Goal: Transaction & Acquisition: Purchase product/service

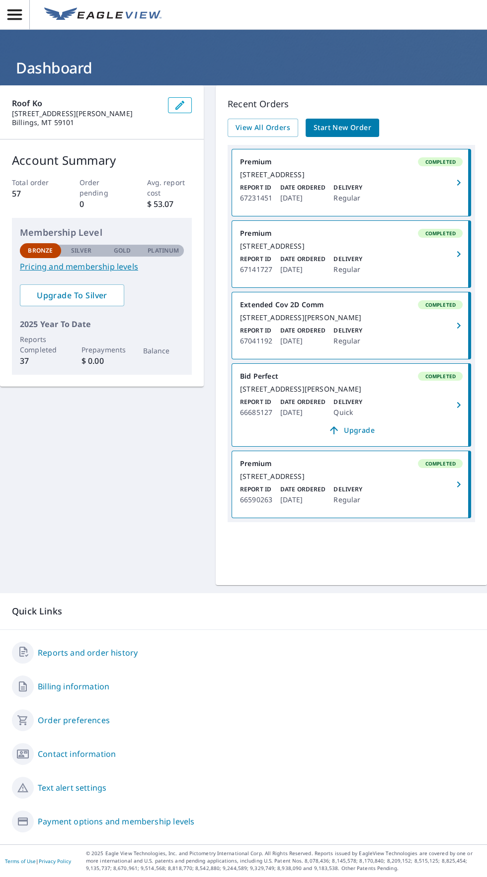
click at [398, 196] on div "Report ID 67231451 Date Ordered [DATE] Delivery Regular" at bounding box center [351, 193] width 222 height 21
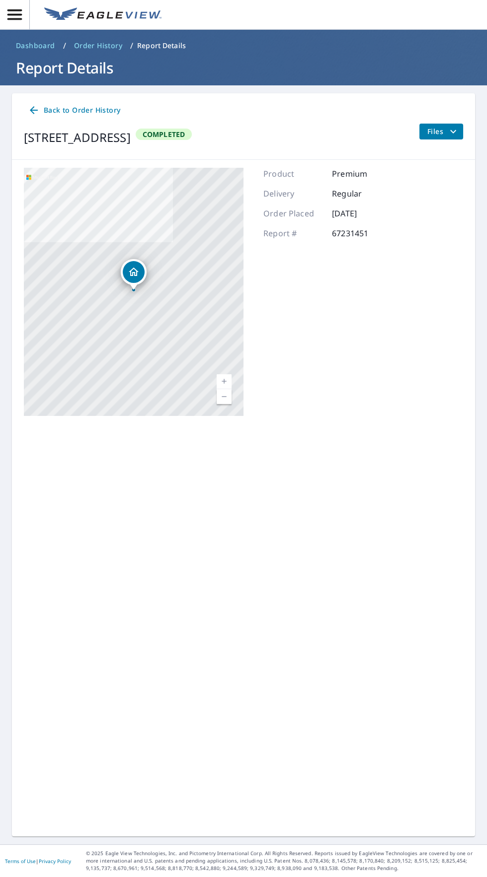
click at [75, 115] on span "Back to Order History" at bounding box center [74, 110] width 92 height 12
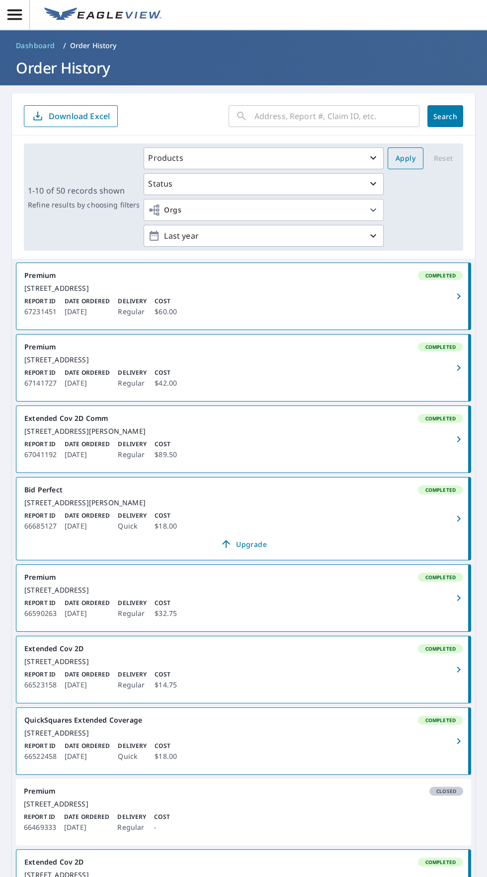
click at [398, 151] on button "Apply" at bounding box center [405, 158] width 36 height 22
click at [339, 316] on div "Report ID 67231451 Date Ordered [DATE] Delivery Regular Cost $60.00" at bounding box center [243, 307] width 438 height 21
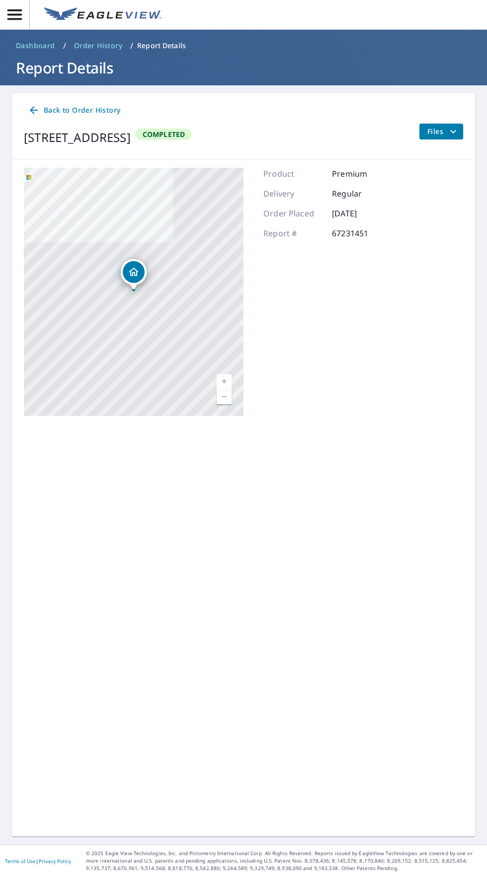
click at [442, 130] on span "Files" at bounding box center [443, 132] width 32 height 12
click at [65, 110] on span "Back to Order History" at bounding box center [74, 110] width 92 height 12
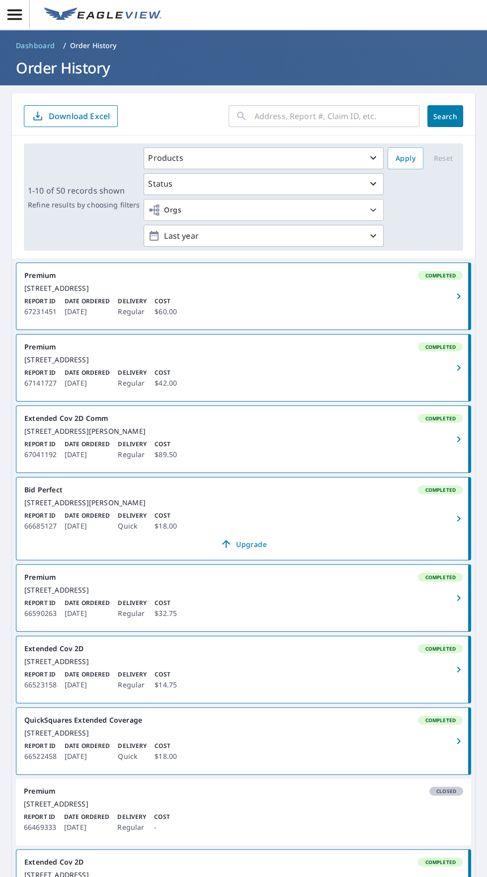
click at [15, 15] on icon "button" at bounding box center [14, 14] width 14 height 10
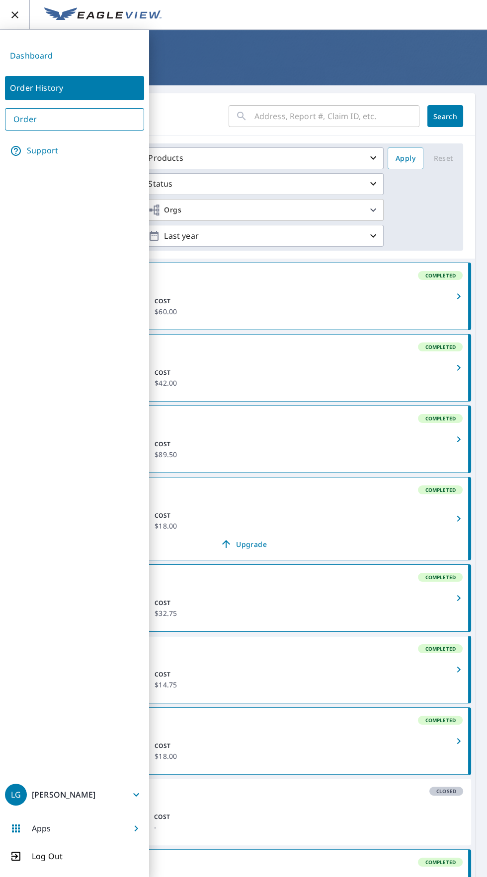
click at [81, 144] on link "Support" at bounding box center [74, 151] width 139 height 25
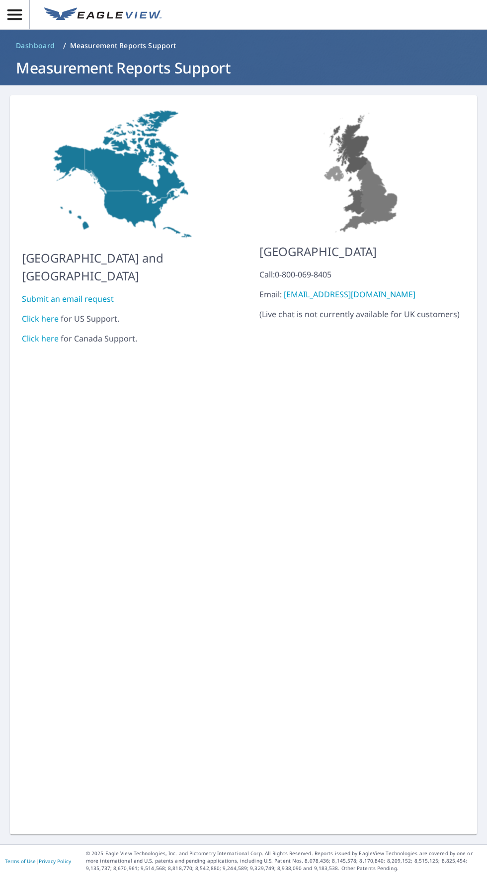
click at [22, 28] on button "button" at bounding box center [15, 14] width 30 height 29
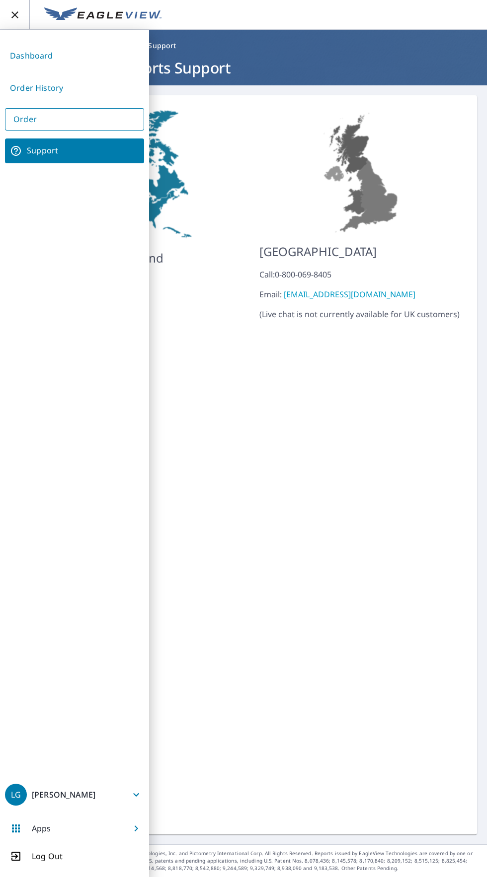
click at [93, 94] on link "Order History" at bounding box center [74, 88] width 139 height 24
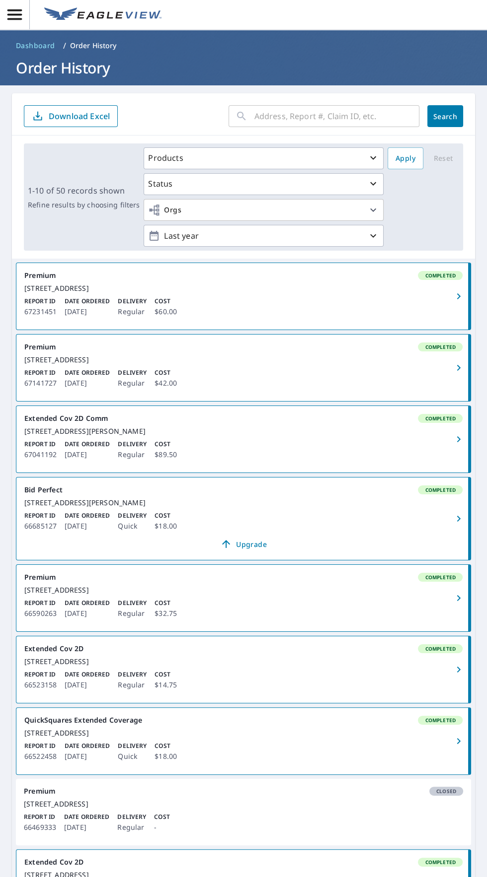
click at [306, 304] on link "Premium Completed 6952 Pony Cir Shepherd, MT 59079 Report ID 67231451 Date Orde…" at bounding box center [243, 296] width 454 height 67
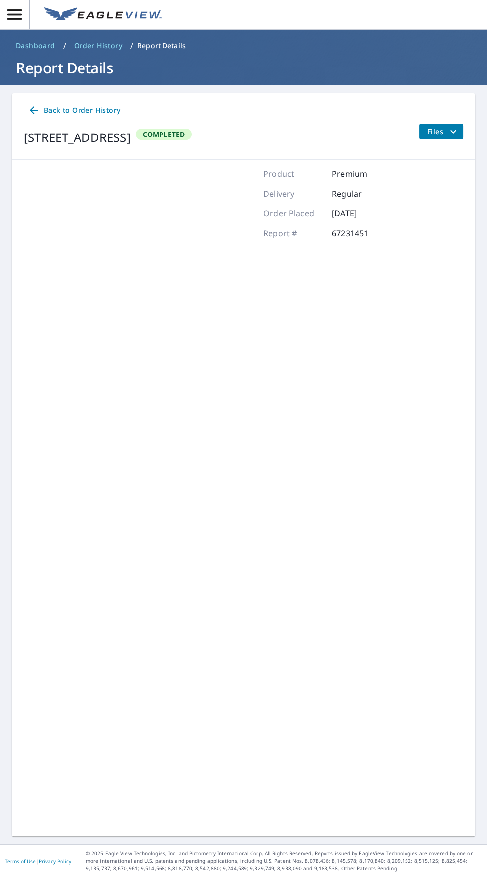
click at [295, 311] on div "Product Premium Delivery Regular Order Placed [DATE] Report # 67231451" at bounding box center [327, 292] width 128 height 248
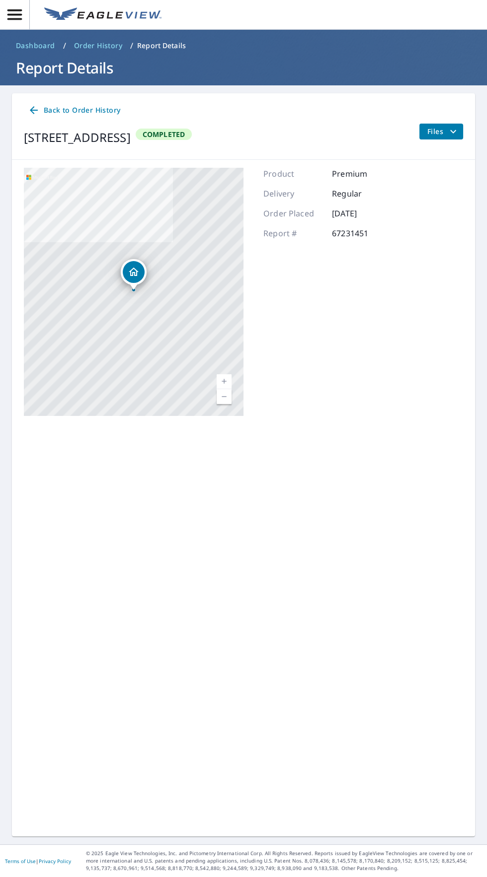
scroll to position [0, 0]
copy div "[STREET_ADDRESS]"
click at [102, 48] on span "Order History" at bounding box center [98, 46] width 48 height 10
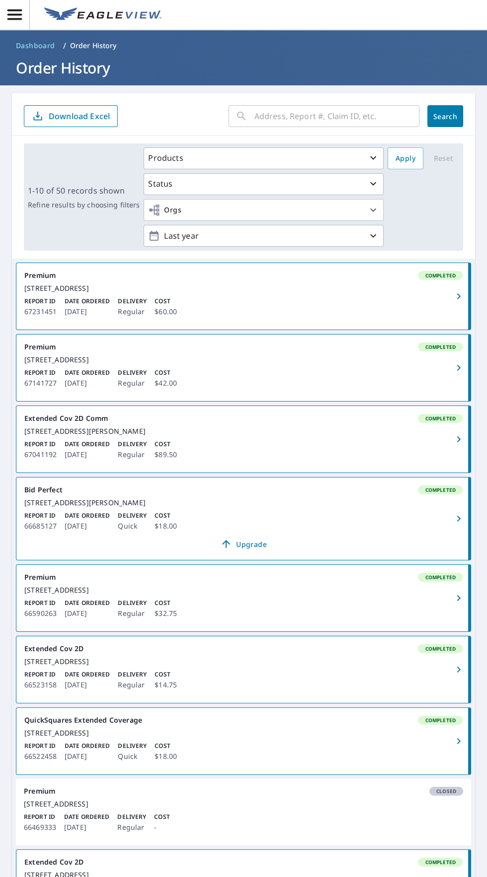
click at [46, 49] on span "Dashboard" at bounding box center [35, 46] width 39 height 10
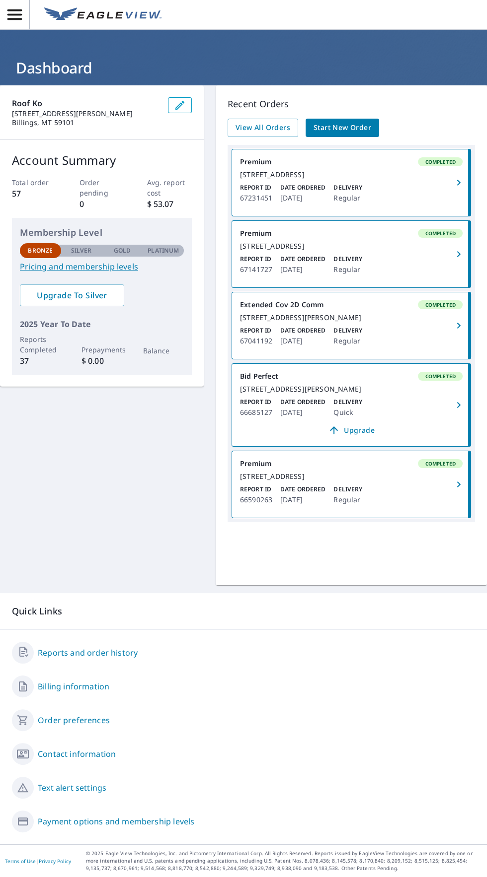
click at [351, 132] on span "Start New Order" at bounding box center [342, 128] width 58 height 12
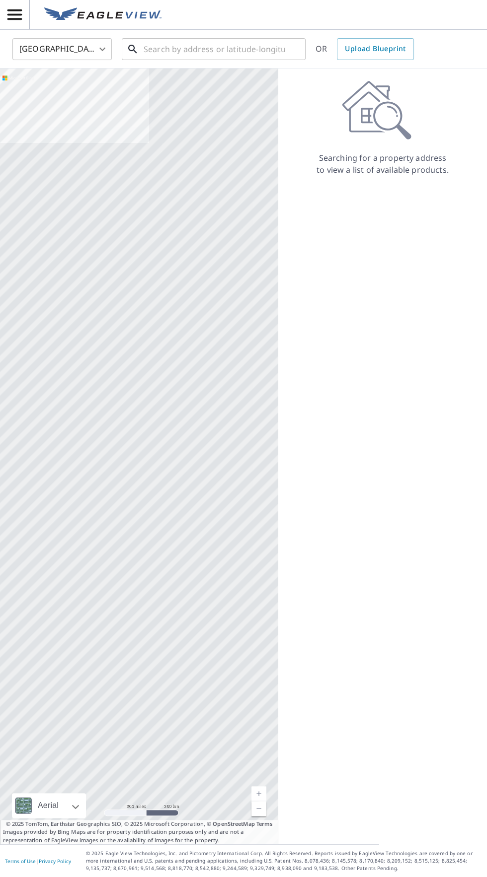
click at [224, 48] on input "text" at bounding box center [214, 49] width 142 height 28
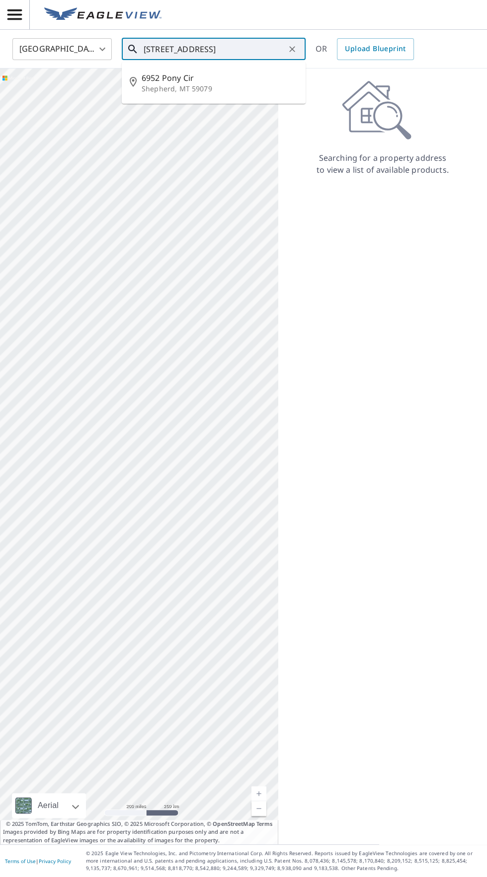
click at [241, 88] on p "Shepherd, MT 59079" at bounding box center [220, 89] width 156 height 10
type input "[STREET_ADDRESS]"
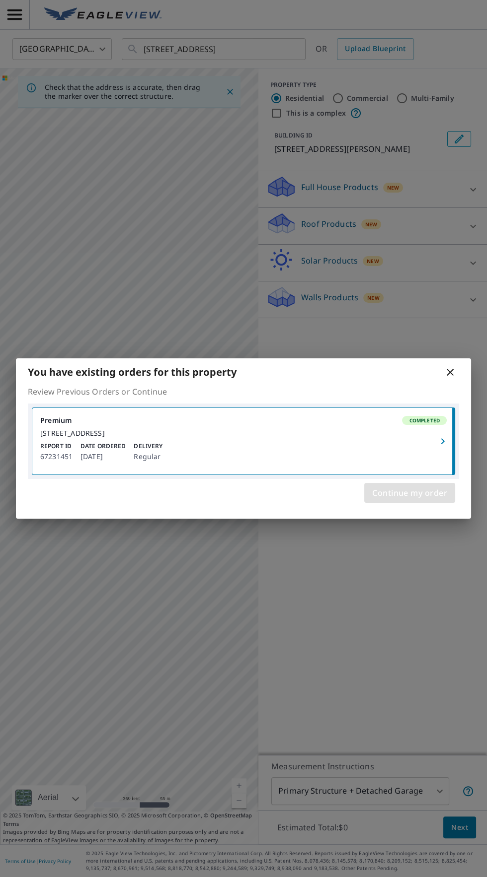
click at [422, 496] on span "Continue my order" at bounding box center [409, 493] width 75 height 14
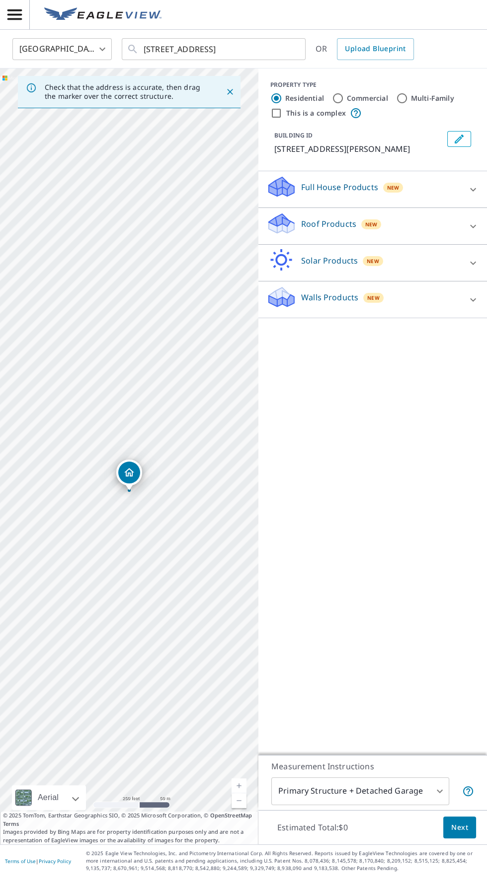
click at [464, 186] on div at bounding box center [473, 190] width 24 height 24
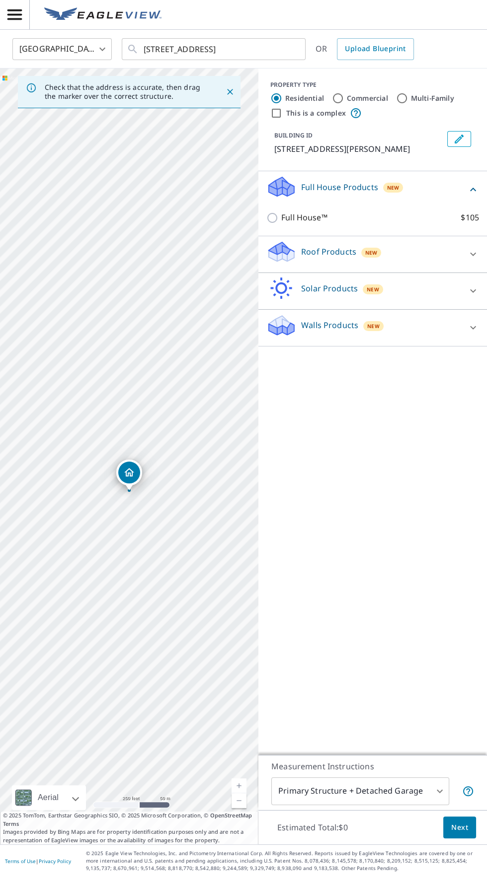
click at [465, 249] on div at bounding box center [473, 254] width 24 height 24
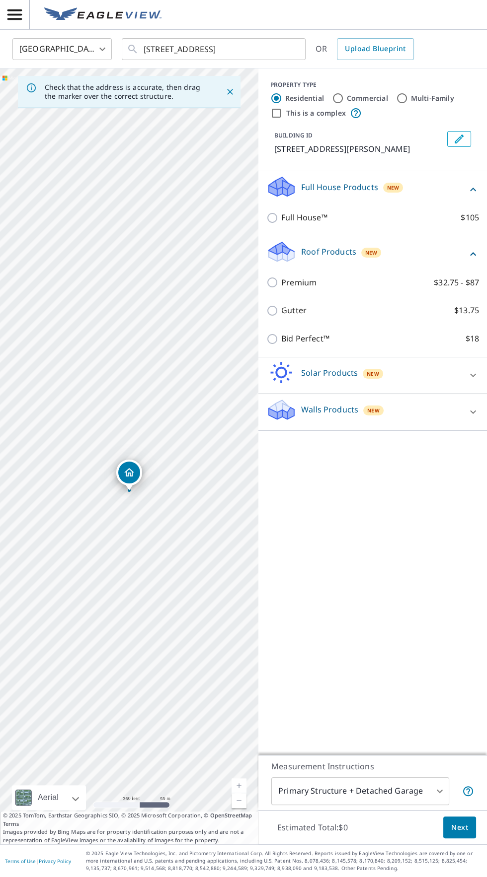
click at [455, 277] on p "$32.75 - $87" at bounding box center [455, 283] width 45 height 12
click at [281, 277] on input "Premium $32.75 - $87" at bounding box center [273, 283] width 15 height 12
checkbox input "true"
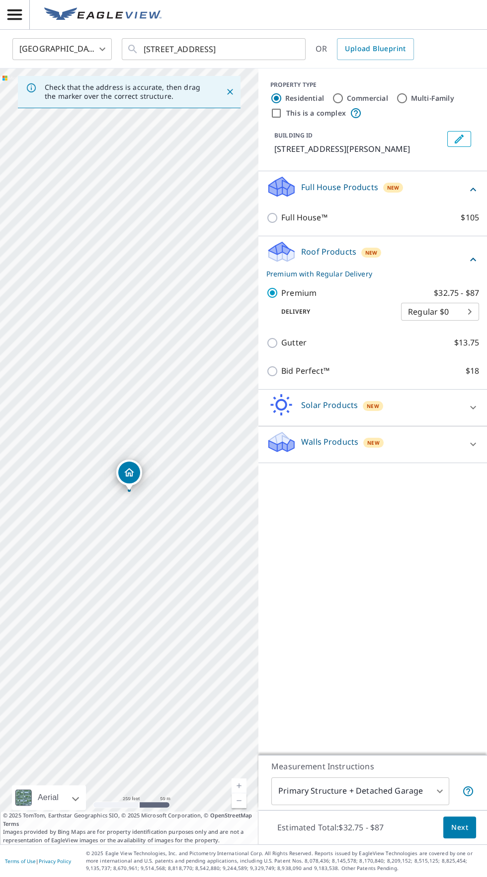
click at [409, 850] on body "LG LG [GEOGRAPHIC_DATA] US ​ [STREET_ADDRESS] ​ OR Upload Blueprint Check that …" at bounding box center [243, 438] width 487 height 877
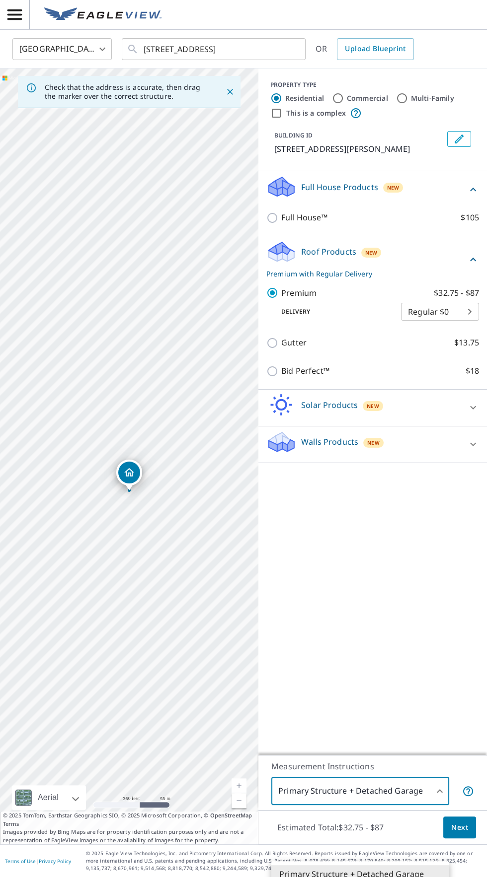
click at [436, 732] on div at bounding box center [243, 438] width 487 height 877
click at [413, 854] on body "LG LG [GEOGRAPHIC_DATA] US ​ [STREET_ADDRESS] ​ OR Upload Blueprint Check that …" at bounding box center [243, 438] width 487 height 877
click at [12, 14] on div at bounding box center [243, 438] width 487 height 877
click at [12, 10] on icon "button" at bounding box center [14, 14] width 14 height 10
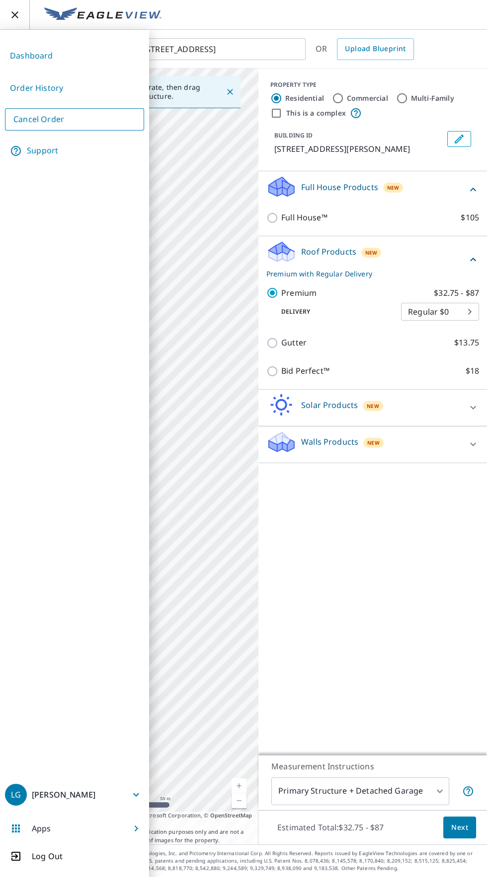
click at [86, 86] on link "Order History" at bounding box center [74, 88] width 139 height 24
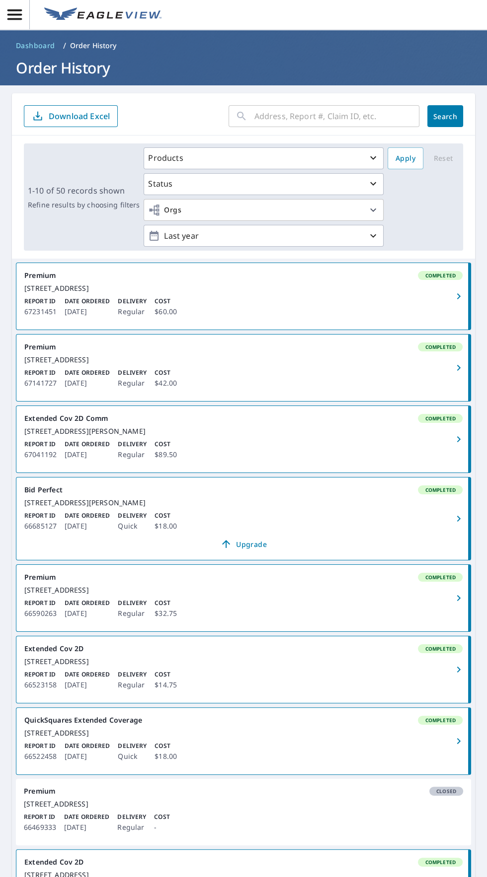
click at [358, 303] on link "Premium Completed 6952 Pony Cir Shepherd, MT 59079 Report ID 67231451 Date Orde…" at bounding box center [243, 296] width 454 height 67
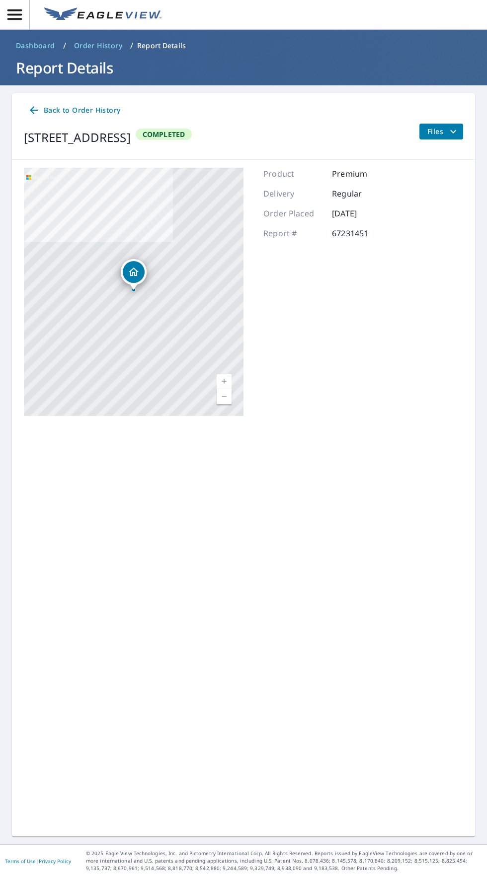
click at [449, 135] on icon "filesDropdownBtn-67231451" at bounding box center [453, 132] width 12 height 12
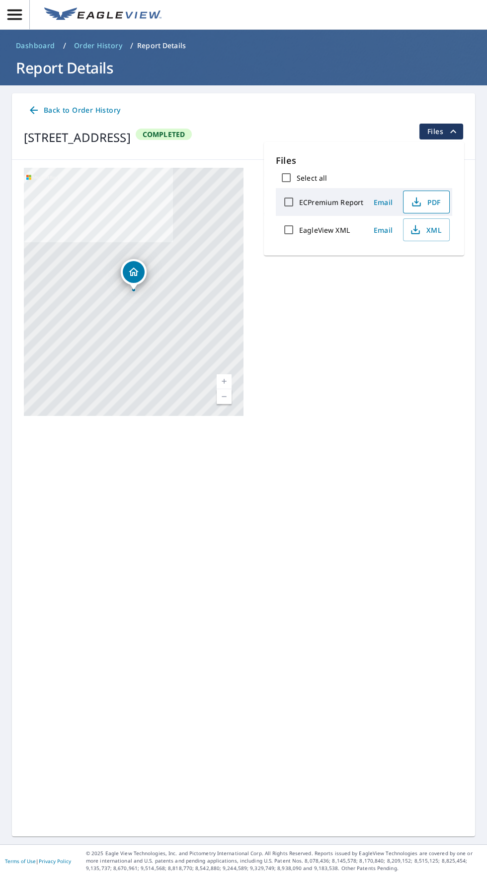
click at [433, 200] on span "PDF" at bounding box center [425, 202] width 32 height 12
click at [432, 198] on span "PDF" at bounding box center [425, 202] width 32 height 12
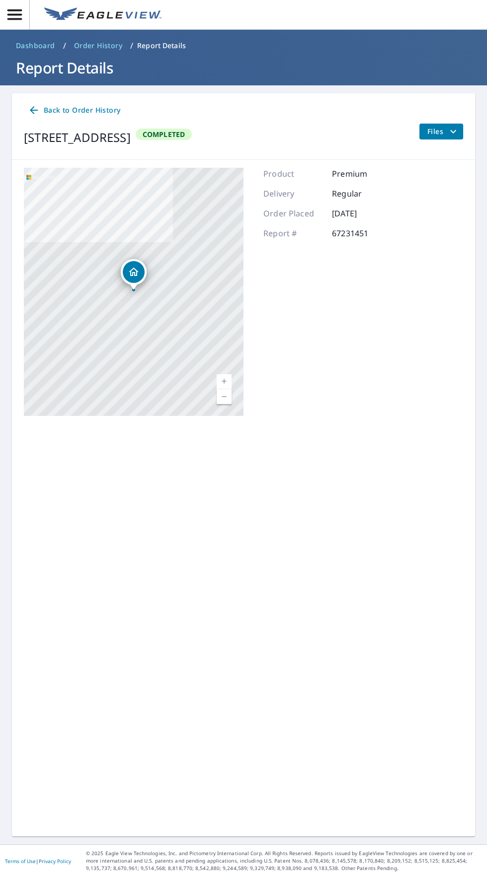
click at [18, 27] on button "button" at bounding box center [15, 14] width 30 height 29
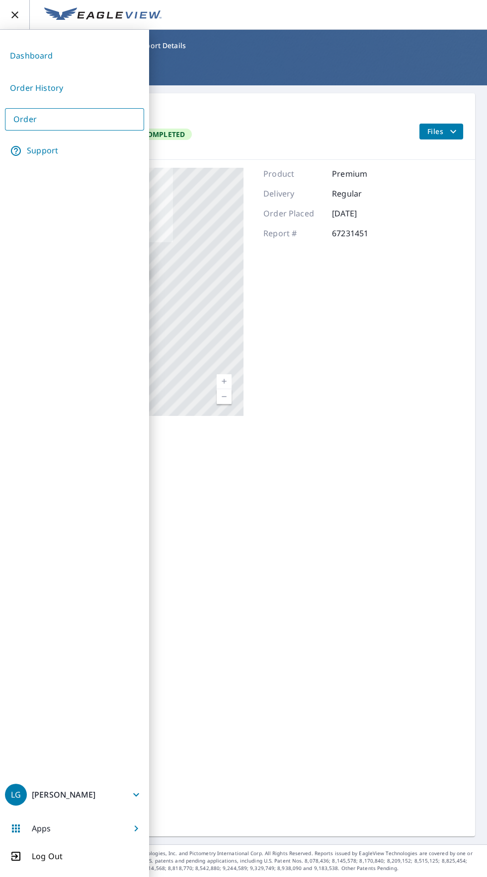
click at [38, 56] on link "Dashboard" at bounding box center [74, 56] width 139 height 24
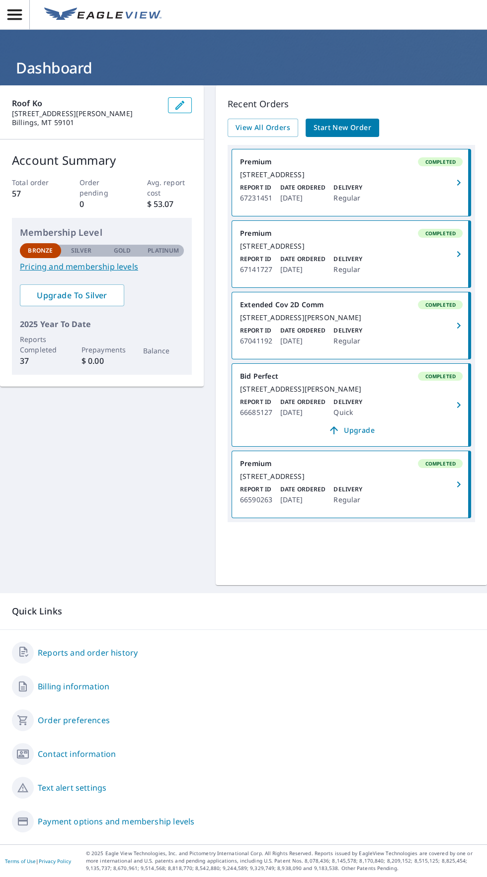
click at [342, 128] on span "Start New Order" at bounding box center [342, 128] width 58 height 12
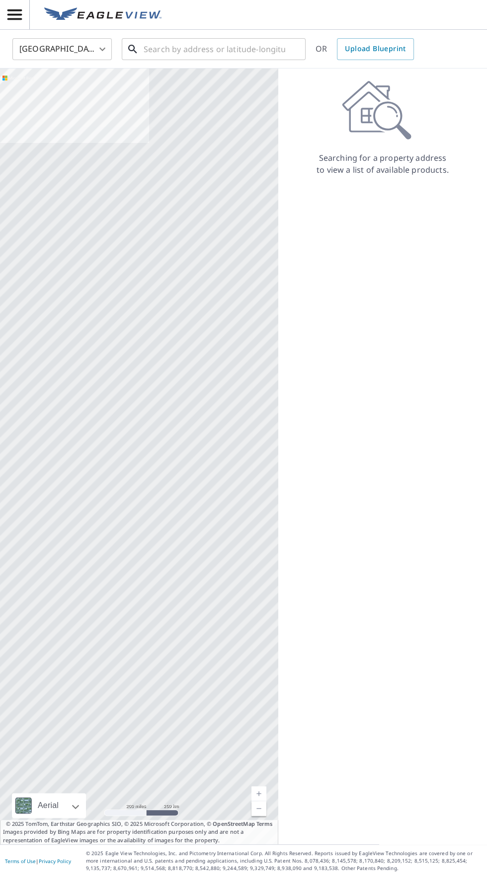
click at [196, 49] on input "text" at bounding box center [214, 49] width 142 height 28
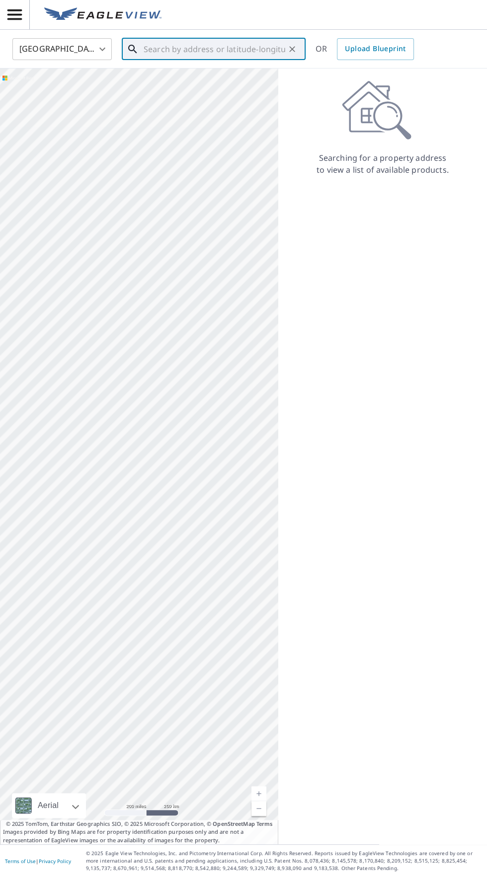
click at [228, 49] on input "text" at bounding box center [214, 49] width 142 height 28
paste input "[STREET_ADDRESS]"
click at [231, 97] on li "[STREET_ADDRESS]" at bounding box center [214, 83] width 184 height 34
type input "[STREET_ADDRESS]"
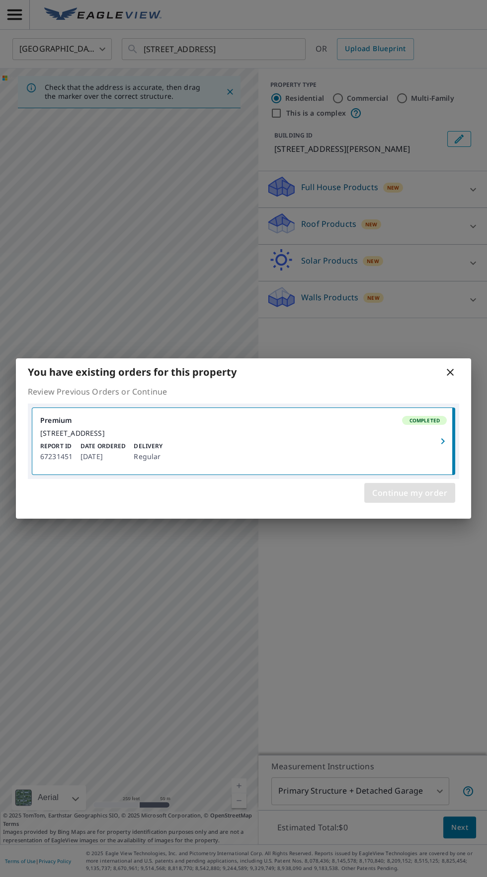
click at [409, 495] on span "Continue my order" at bounding box center [409, 493] width 75 height 14
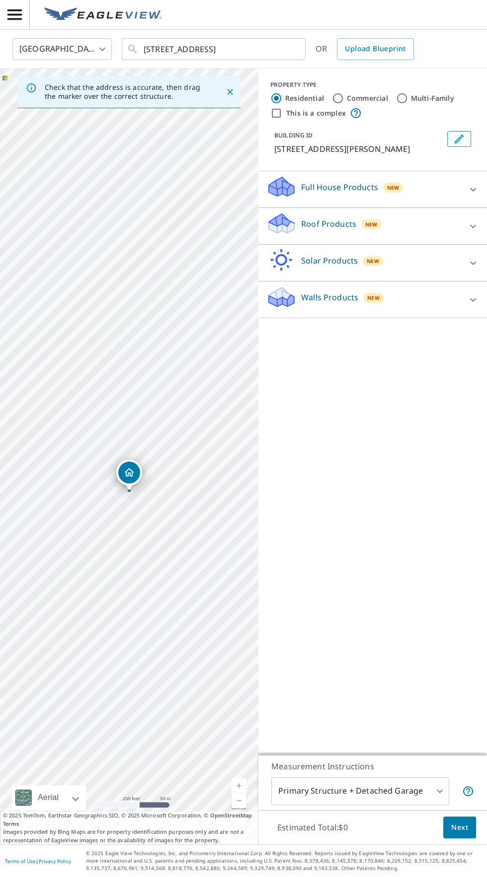
click at [468, 225] on icon at bounding box center [473, 226] width 12 height 12
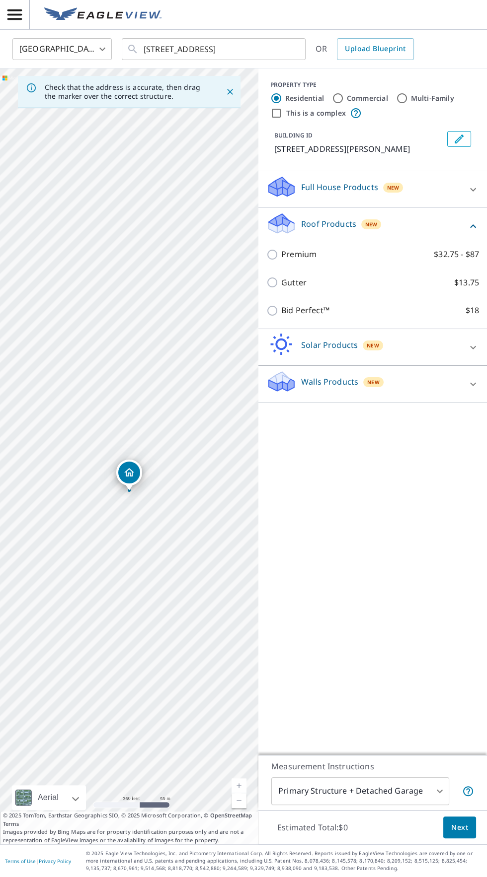
click at [449, 257] on p "$32.75 - $87" at bounding box center [455, 254] width 45 height 12
click at [281, 257] on input "Premium $32.75 - $87" at bounding box center [273, 255] width 15 height 12
checkbox input "true"
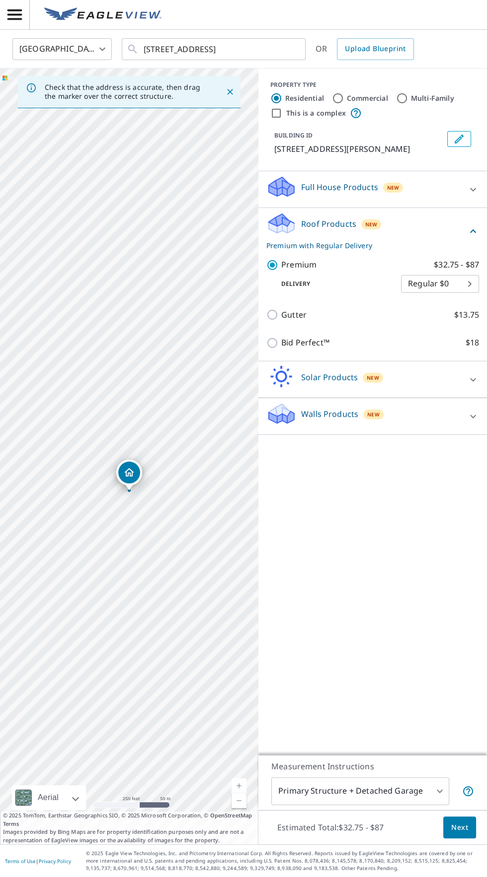
click at [404, 862] on body "LG LG [GEOGRAPHIC_DATA] US ​ [STREET_ADDRESS] ​ OR Upload Blueprint Check that …" at bounding box center [243, 438] width 487 height 877
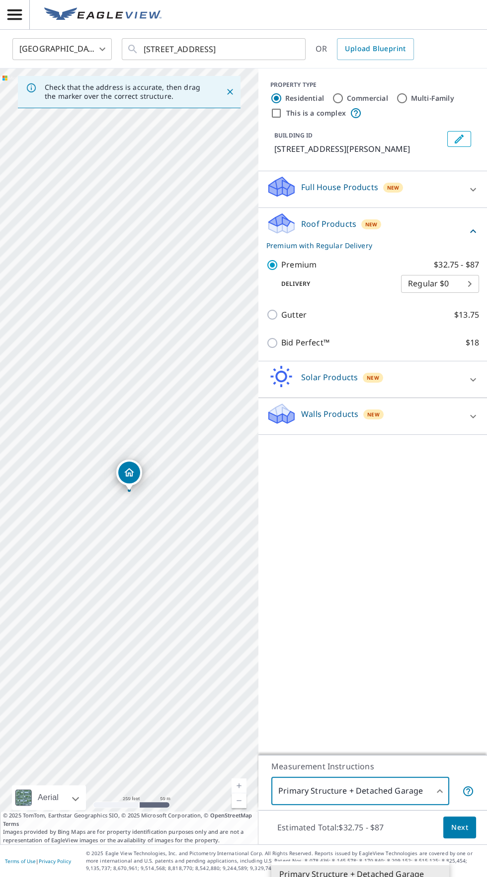
type input "3"
click at [454, 834] on span "Next" at bounding box center [459, 828] width 17 height 12
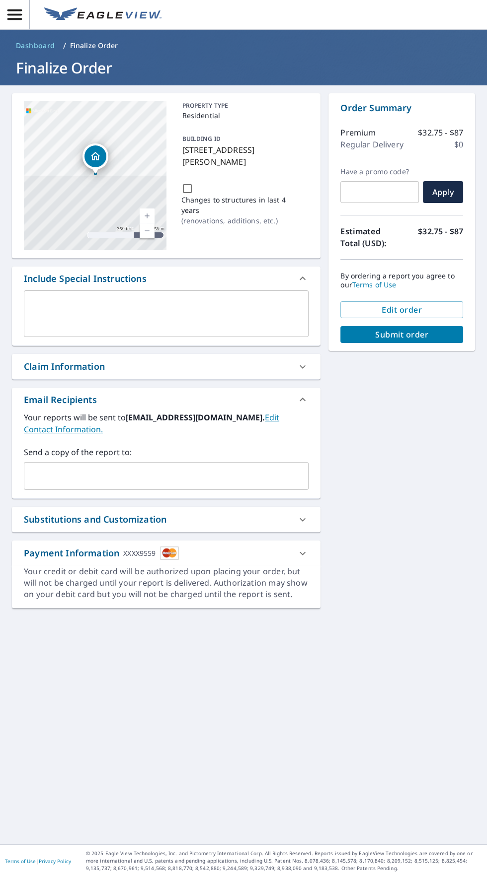
click at [221, 470] on input "text" at bounding box center [158, 476] width 261 height 19
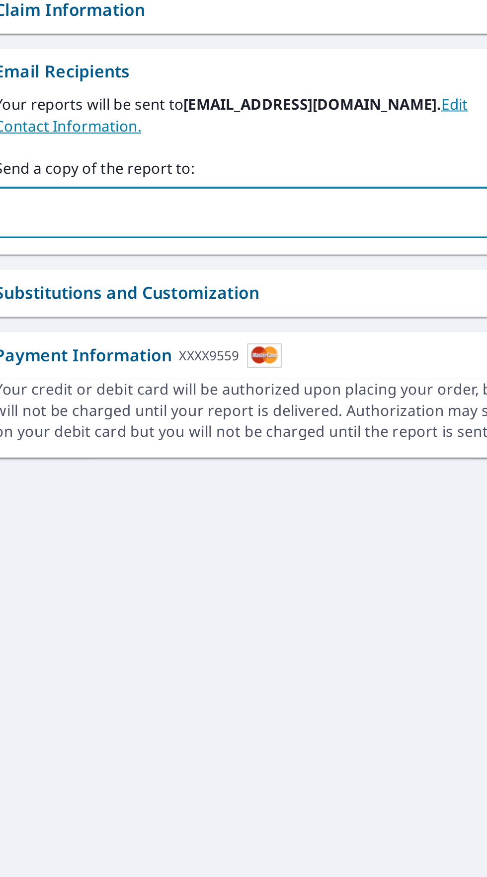
type input "[EMAIL_ADDRESS][DOMAIN_NAME]"
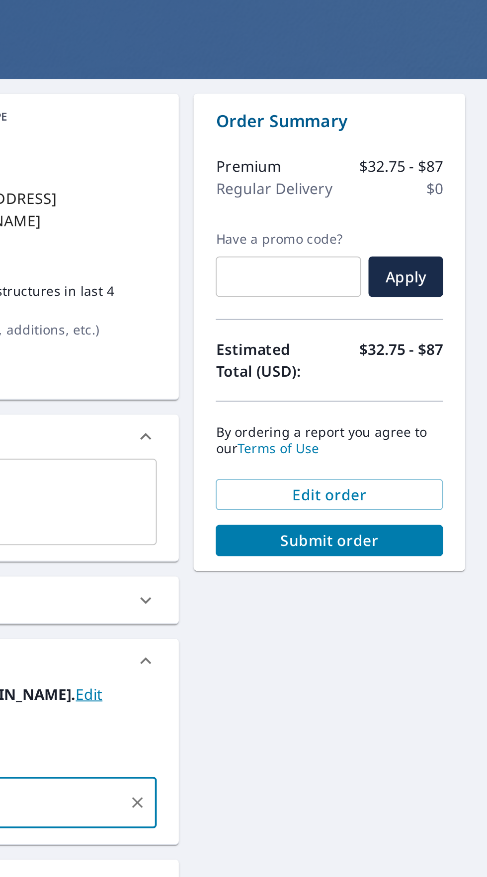
scroll to position [14, 0]
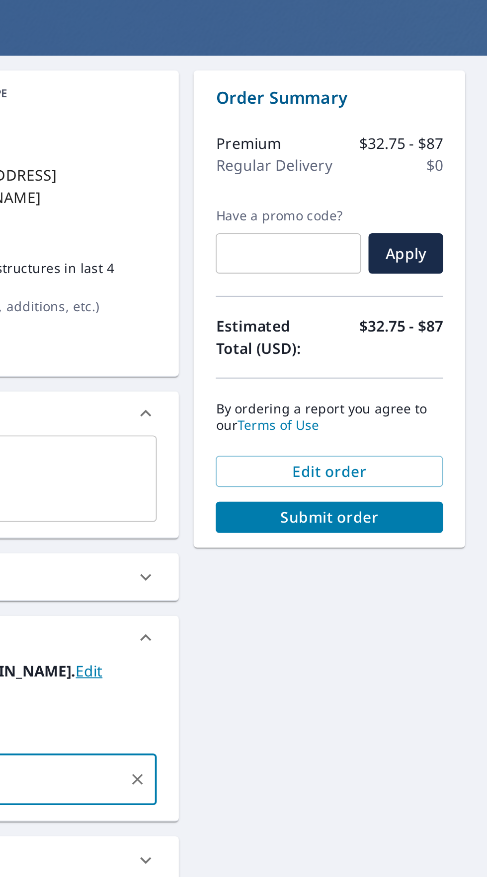
click at [408, 329] on span "Submit order" at bounding box center [401, 334] width 107 height 11
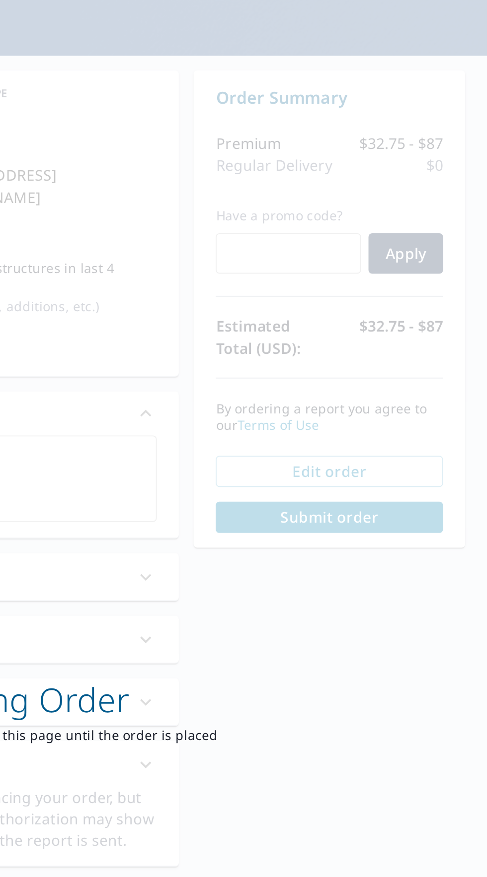
scroll to position [0, 0]
